Goal: Transaction & Acquisition: Purchase product/service

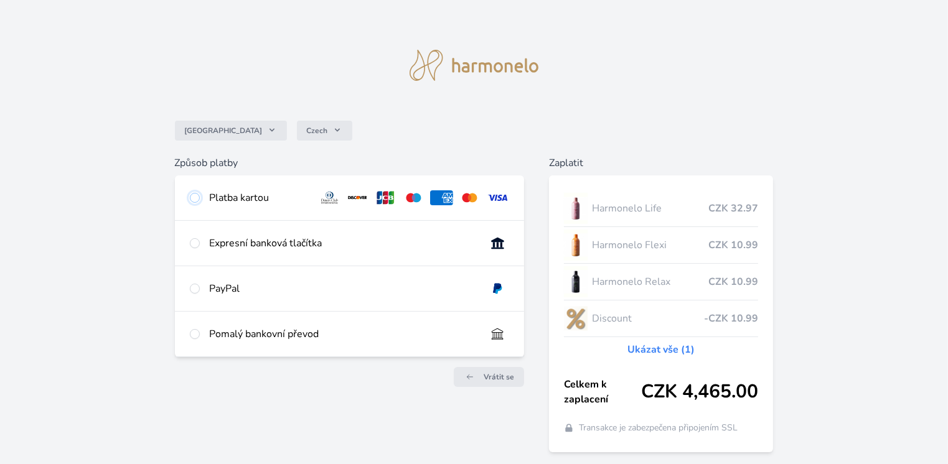
click at [194, 197] on input "radio" at bounding box center [195, 198] width 10 height 10
radio input "true"
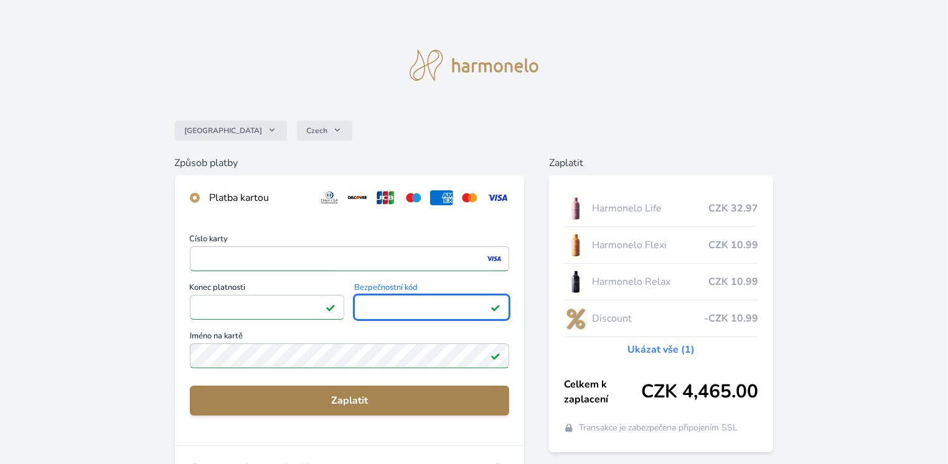
click at [341, 401] on span "Zaplatit" at bounding box center [349, 400] width 299 height 15
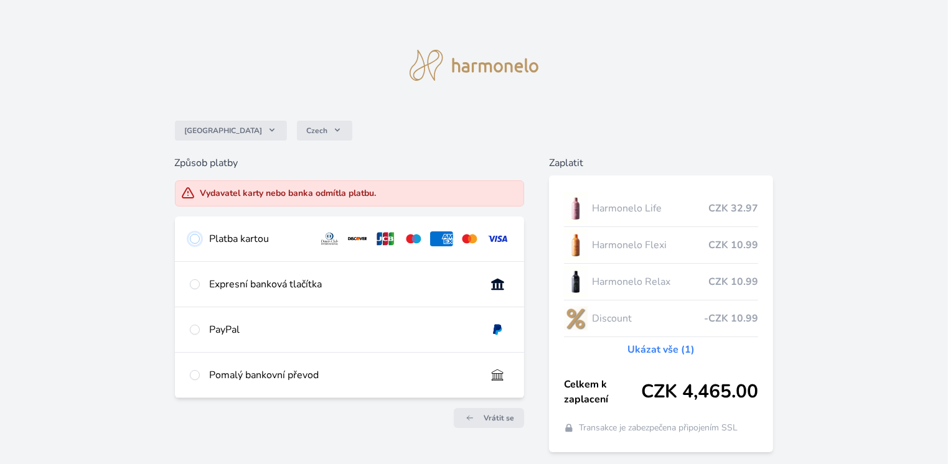
click at [194, 237] on input "radio" at bounding box center [195, 239] width 10 height 10
radio input "true"
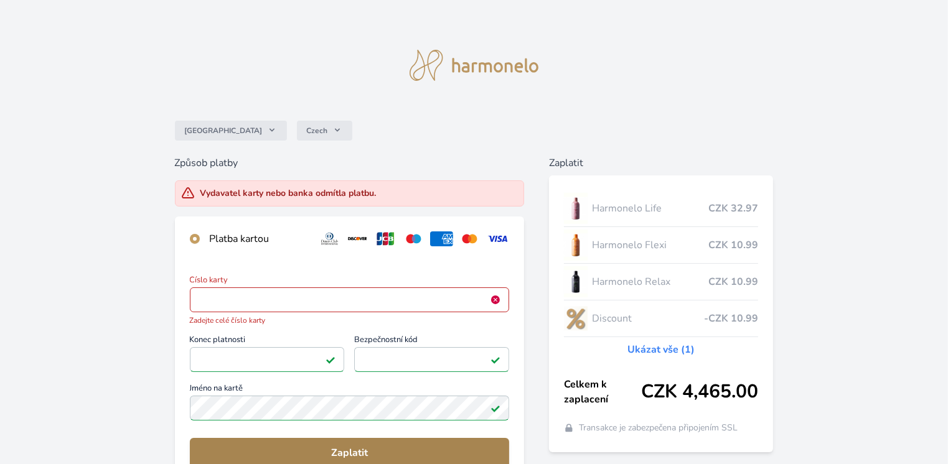
click at [332, 451] on span "Zaplatit" at bounding box center [349, 453] width 299 height 15
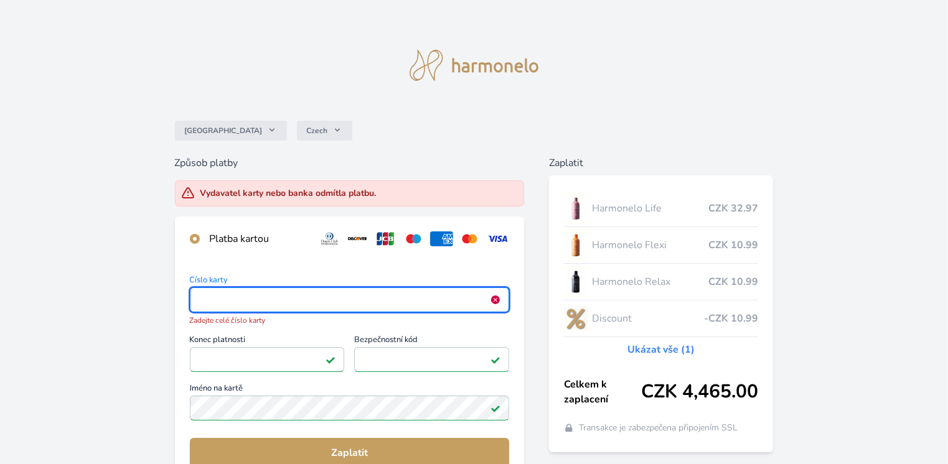
click at [335, 341] on span "Konec platnosti" at bounding box center [267, 341] width 155 height 11
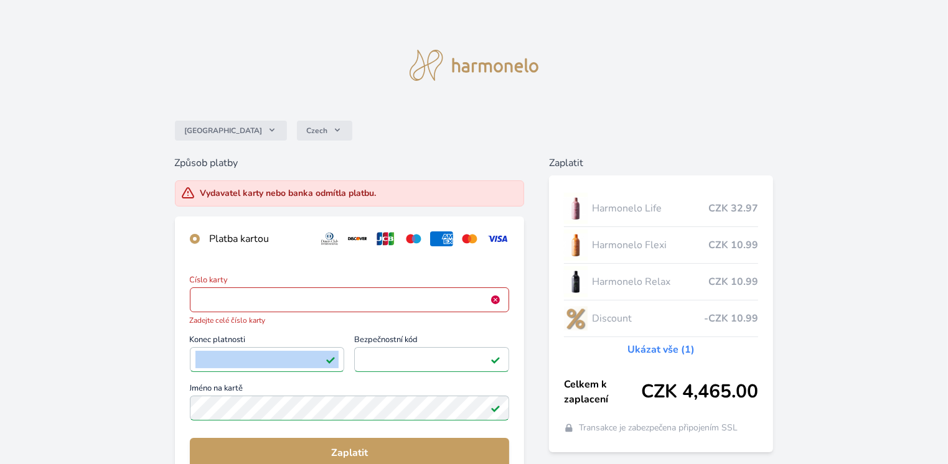
click at [335, 341] on span "Konec platnosti" at bounding box center [267, 341] width 155 height 11
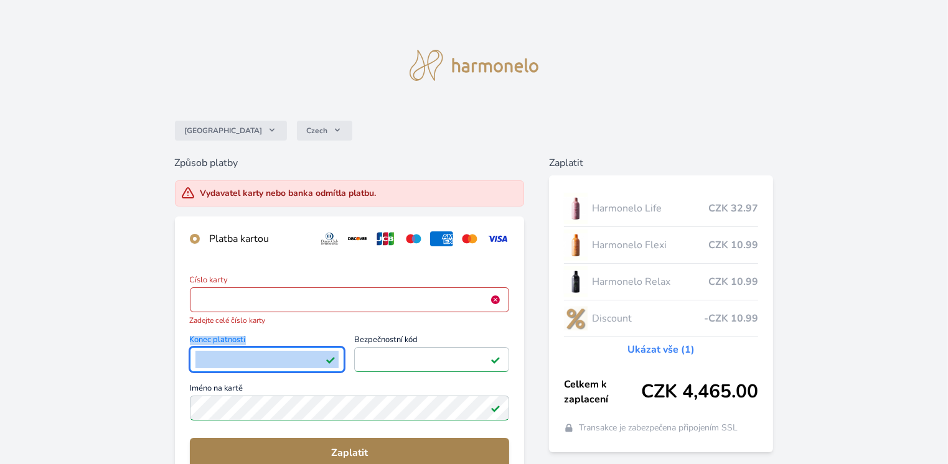
click at [406, 449] on span "Zaplatit" at bounding box center [349, 453] width 299 height 15
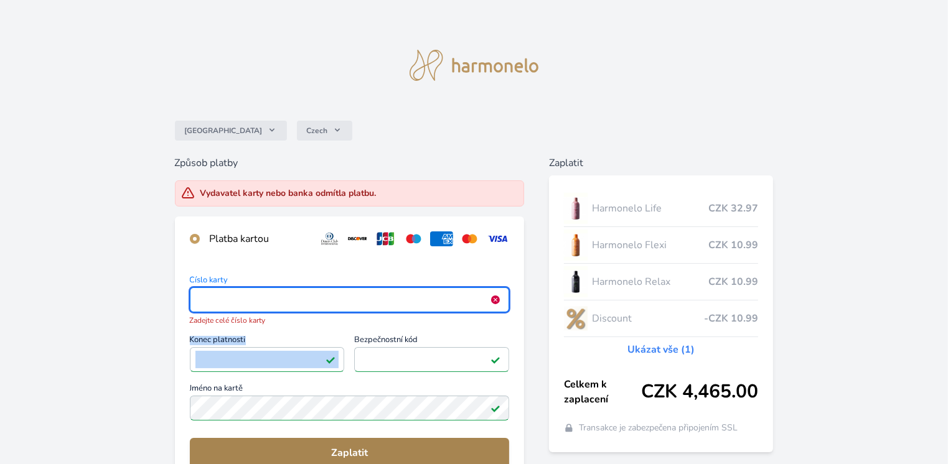
click at [461, 444] on button "Zaplatit" at bounding box center [349, 453] width 319 height 30
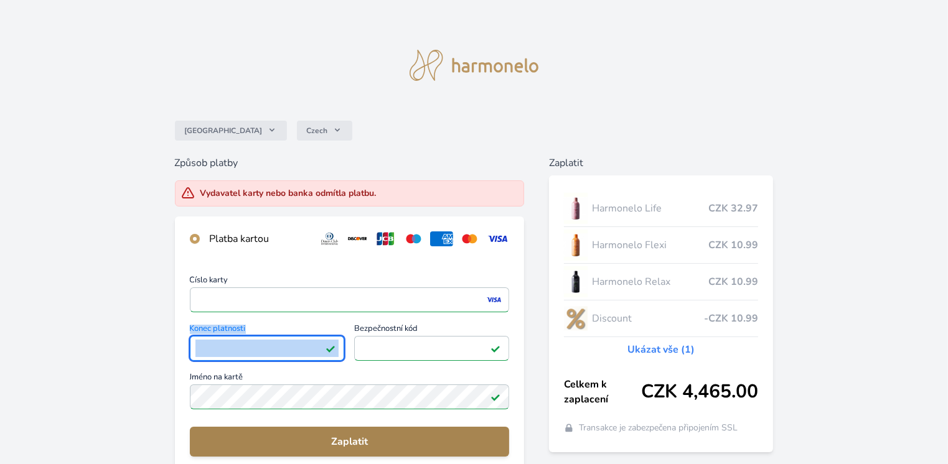
click at [366, 439] on span "Zaplatit" at bounding box center [349, 441] width 299 height 15
